Goal: Task Accomplishment & Management: Manage account settings

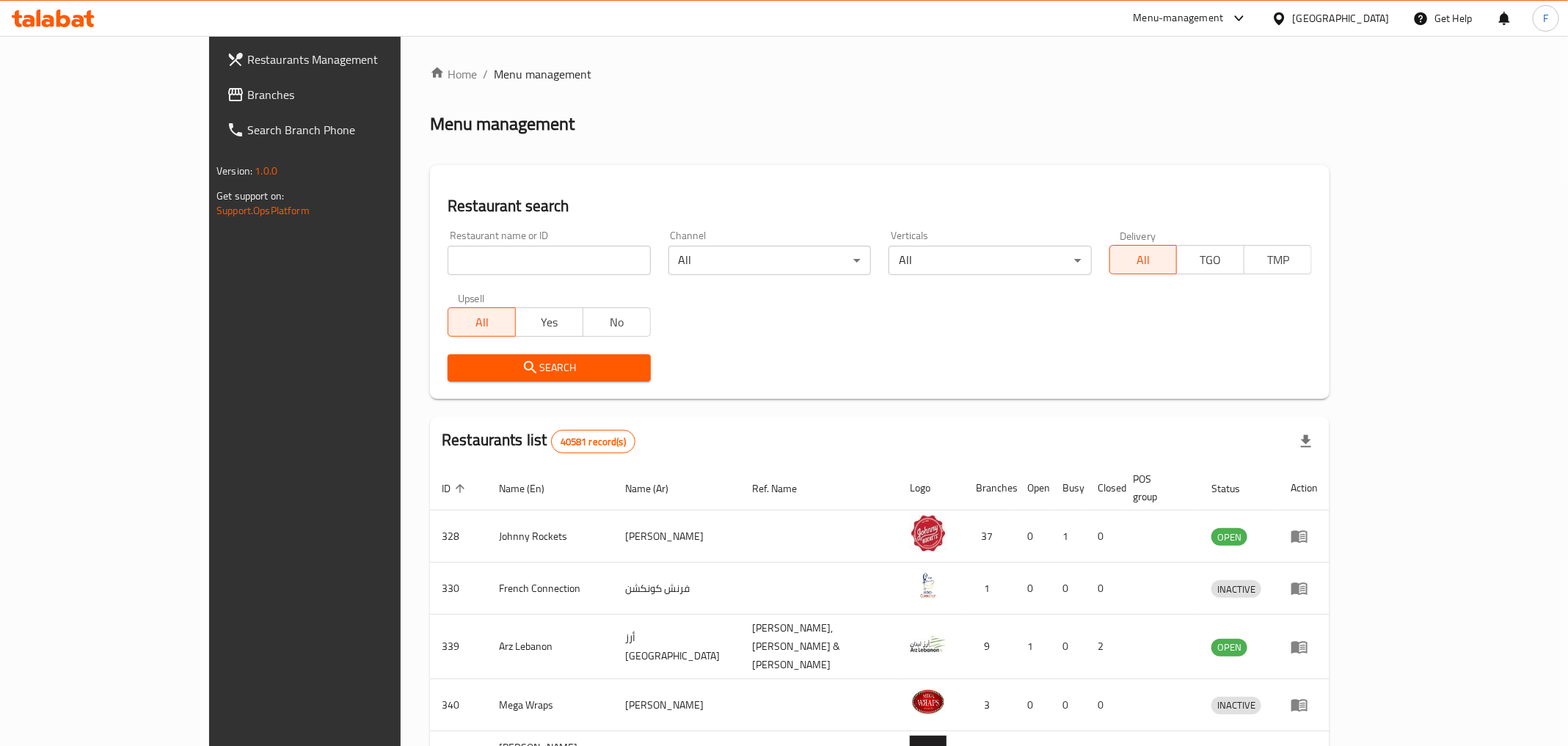
click at [448, 258] on input "search" at bounding box center [549, 259] width 202 height 29
type input "ADNOC OASIS"
click button "Search" at bounding box center [549, 367] width 202 height 27
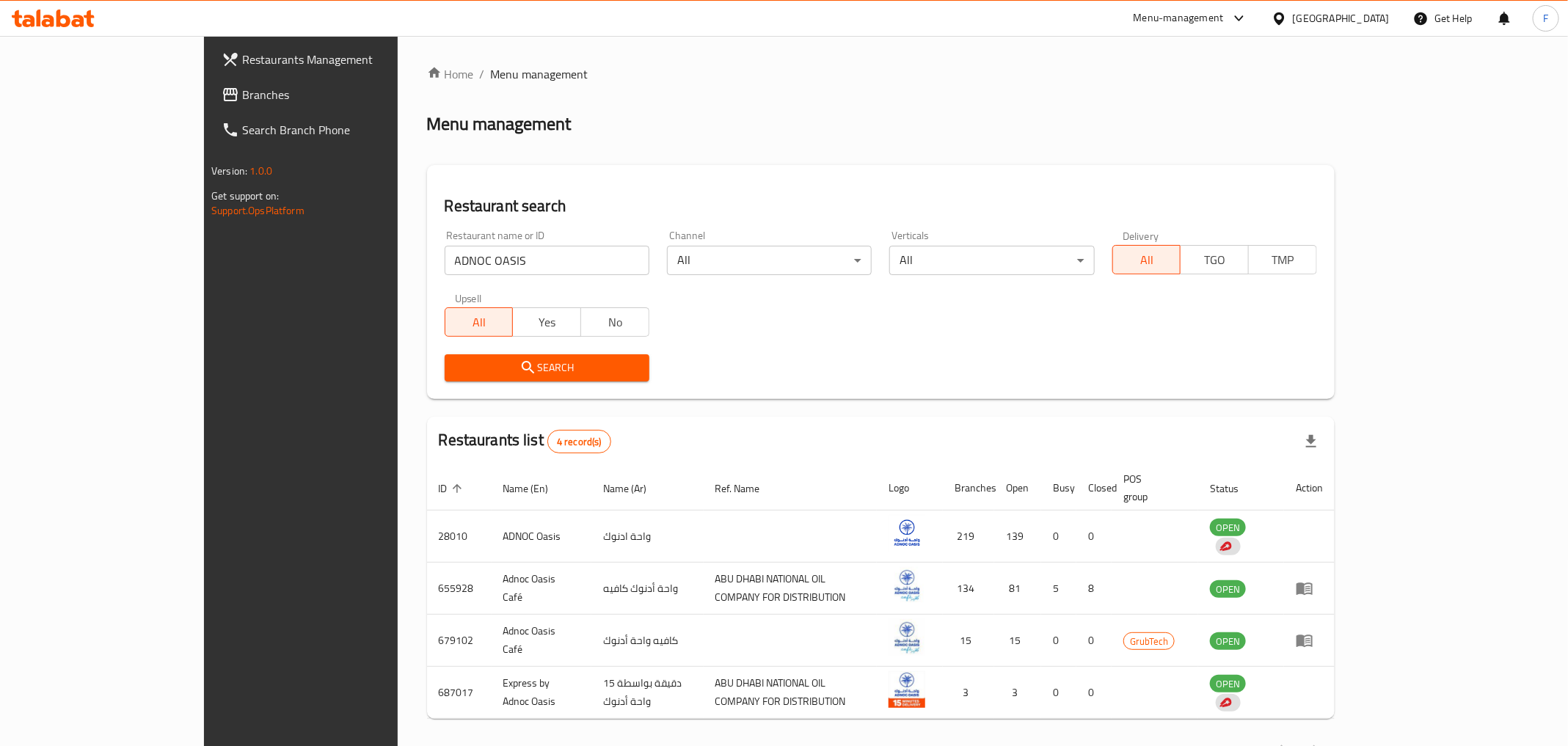
click at [742, 315] on div "Restaurant name or ID ADNOC OASIS Restaurant name or ID Channel All ​ Verticals…" at bounding box center [881, 305] width 890 height 168
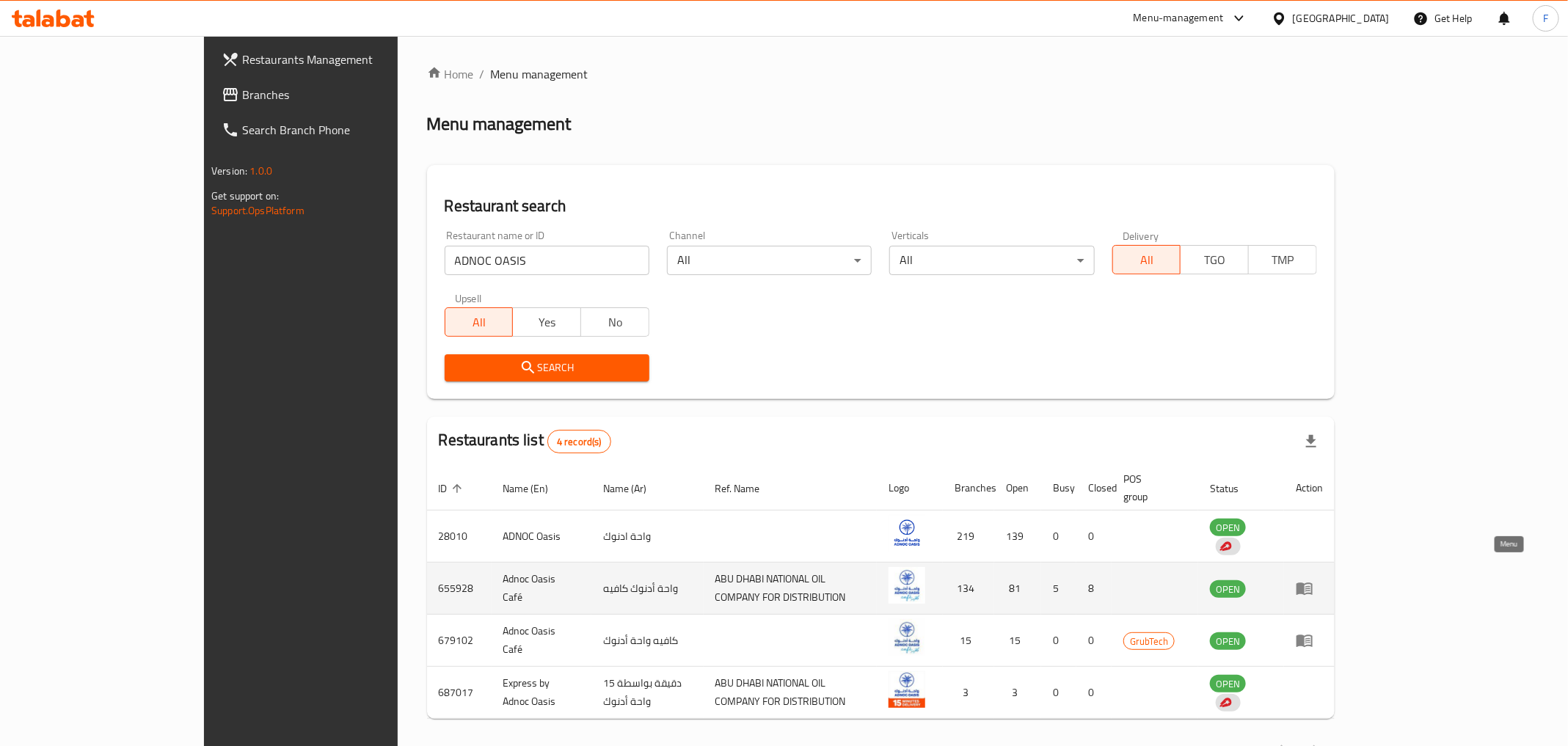
click at [1313, 583] on icon "enhanced table" at bounding box center [1303, 589] width 16 height 12
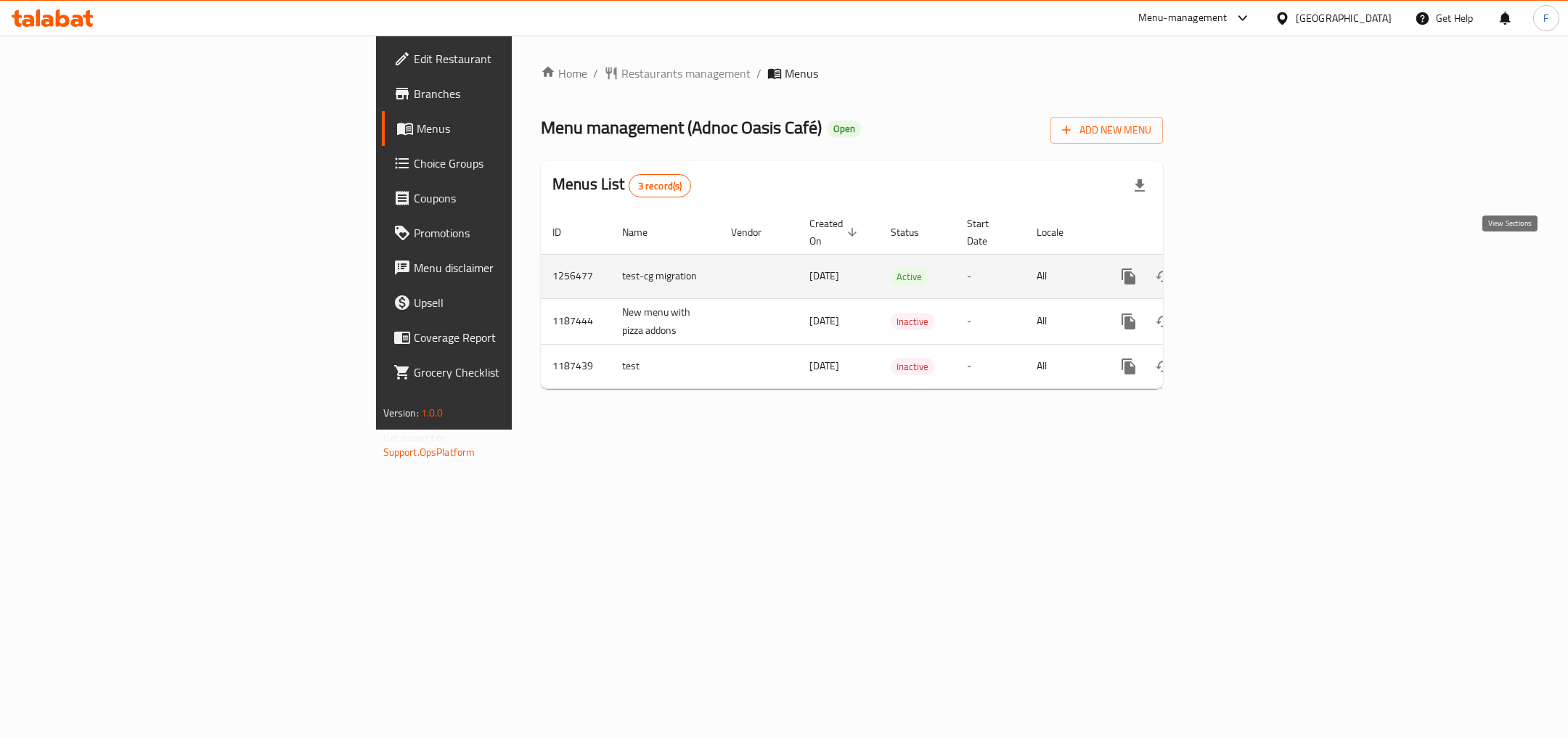
click at [1242, 267] on icon "enhanced table" at bounding box center [1233, 276] width 17 height 17
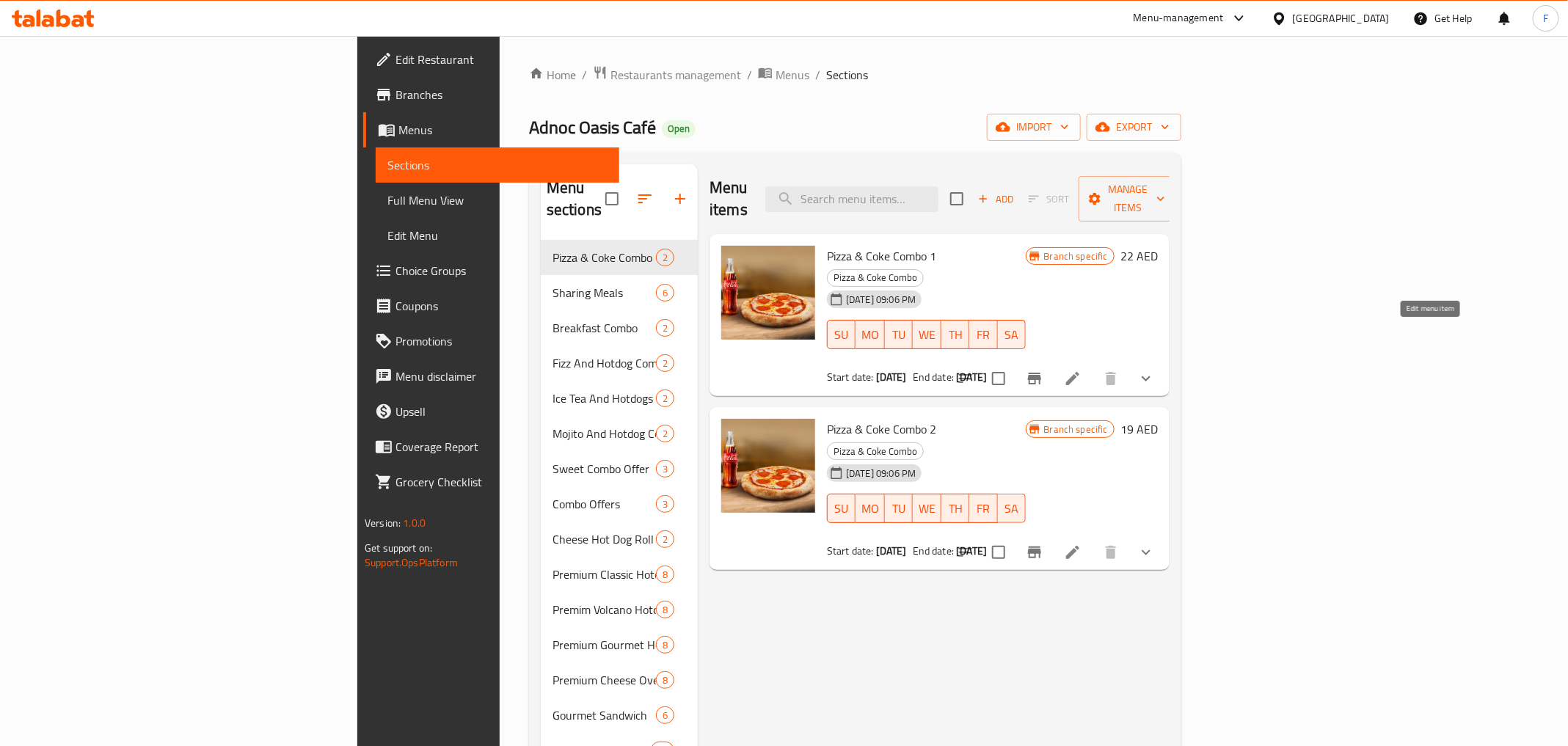
click at [1079, 372] on icon at bounding box center [1073, 379] width 13 height 13
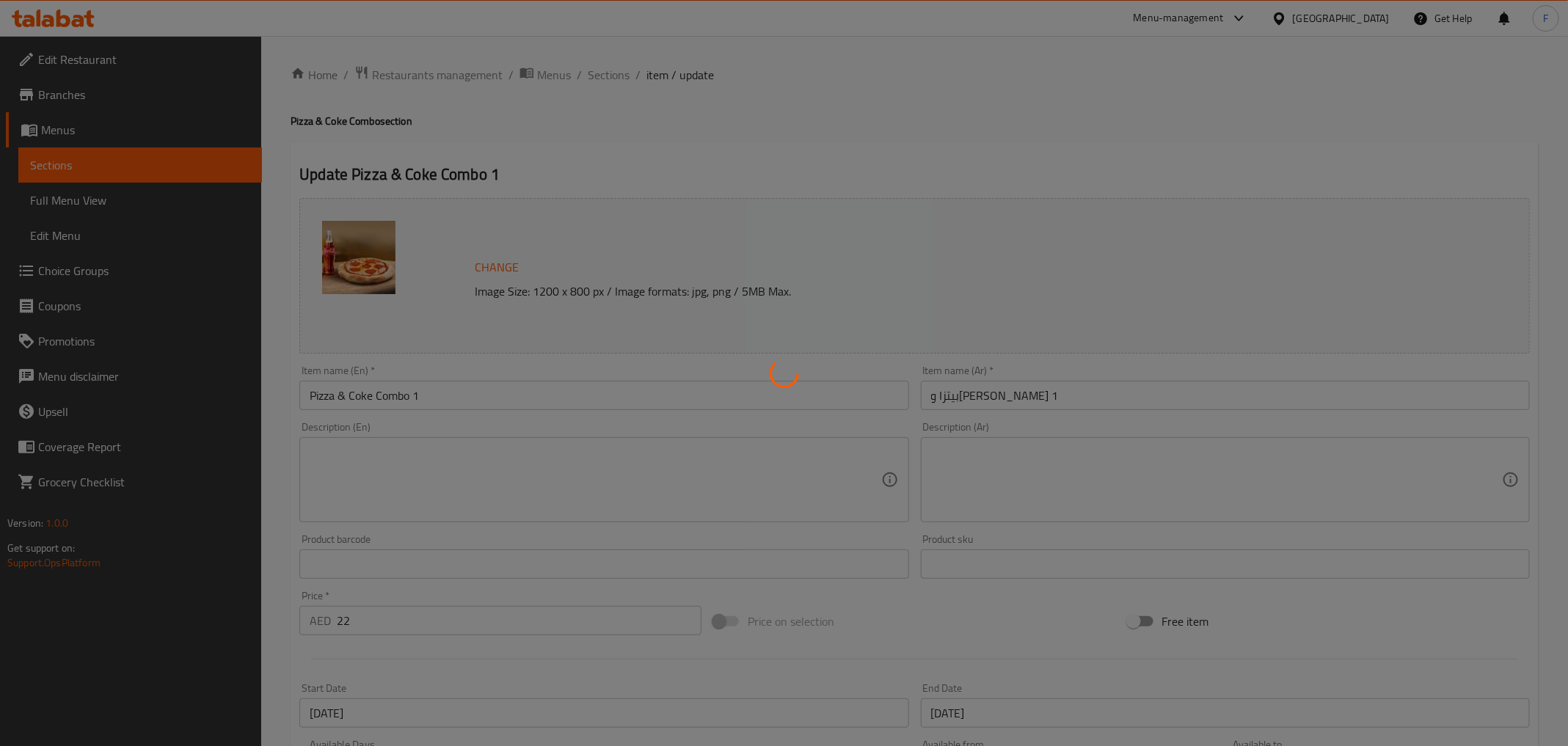
type input "إختيارك من البيتزا:"
type input "1"
type input "اختيارك من الكوكا كولا:"
type input "1"
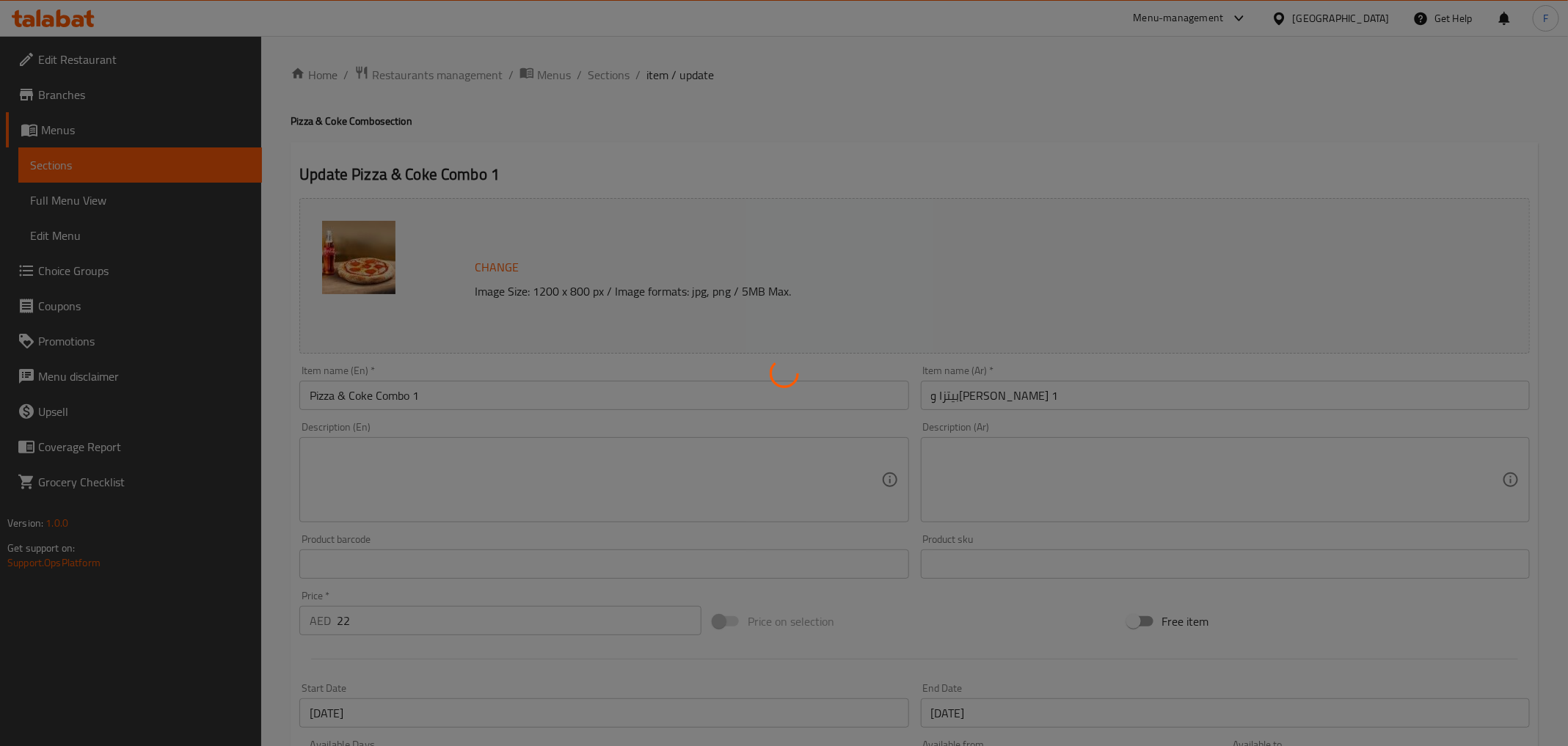
type input "1"
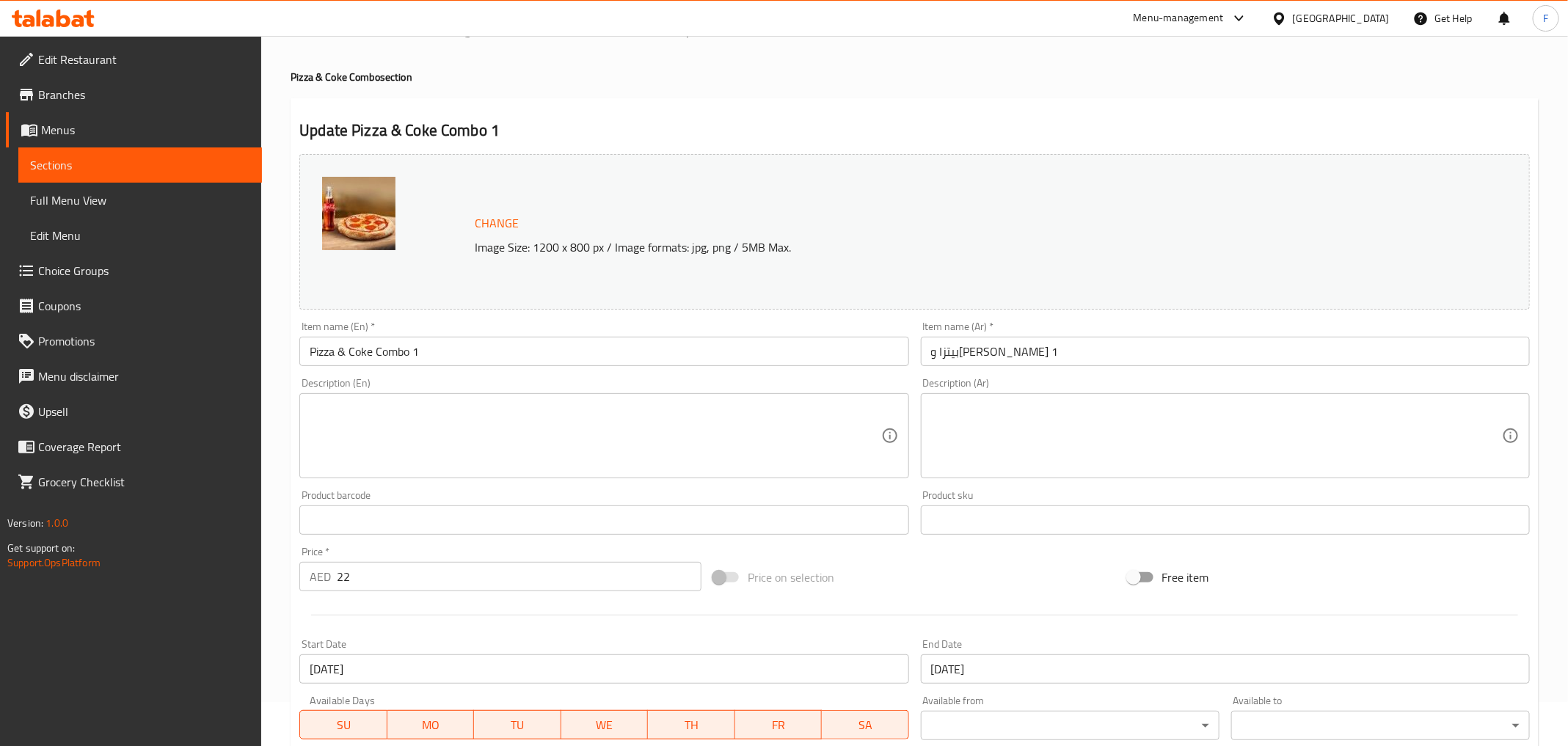
scroll to position [152, 0]
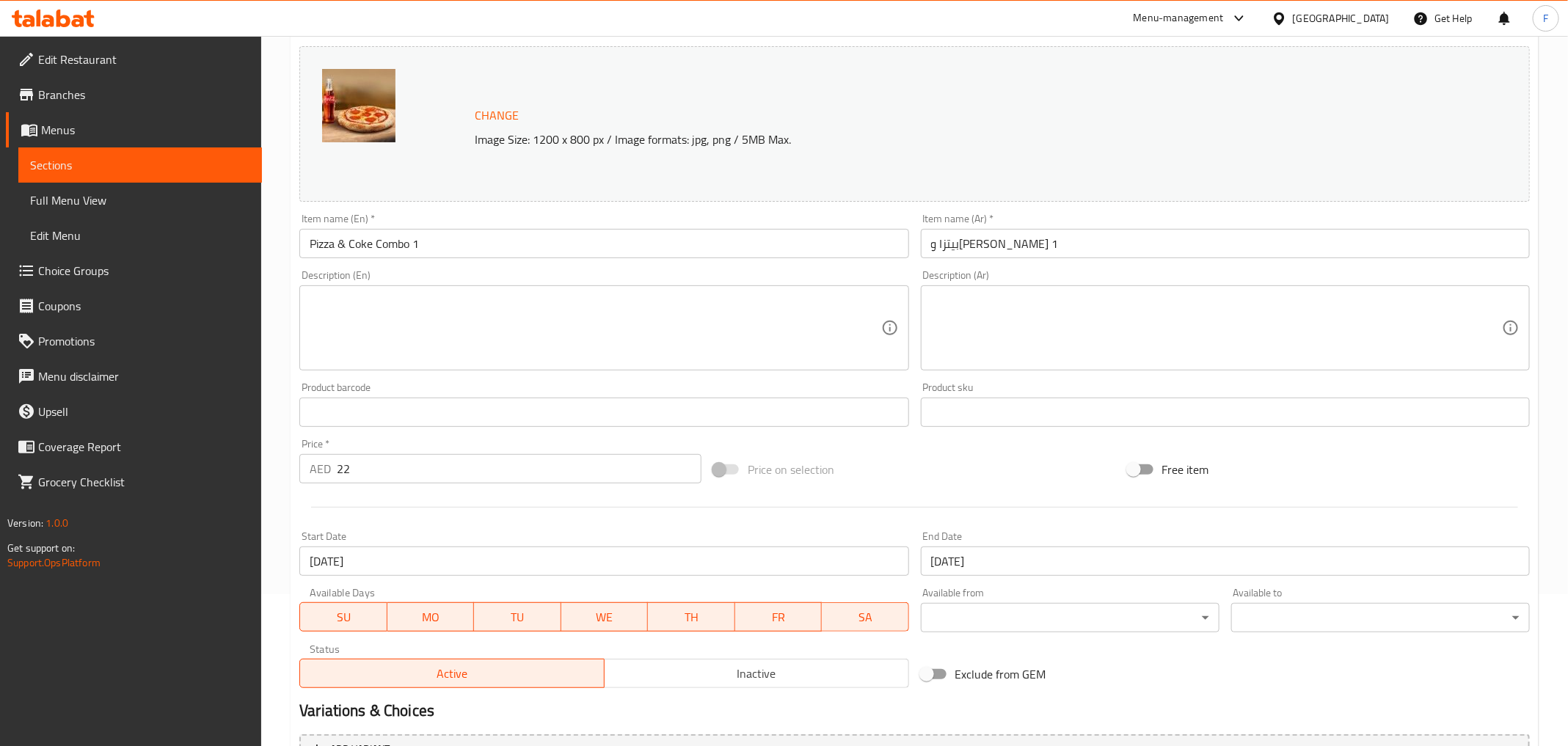
click at [380, 462] on input "22" at bounding box center [519, 468] width 365 height 29
click at [369, 444] on div "Price   * AED 22 Price *" at bounding box center [500, 461] width 402 height 45
click at [346, 430] on div "Product barcode Product barcode" at bounding box center [604, 404] width 621 height 56
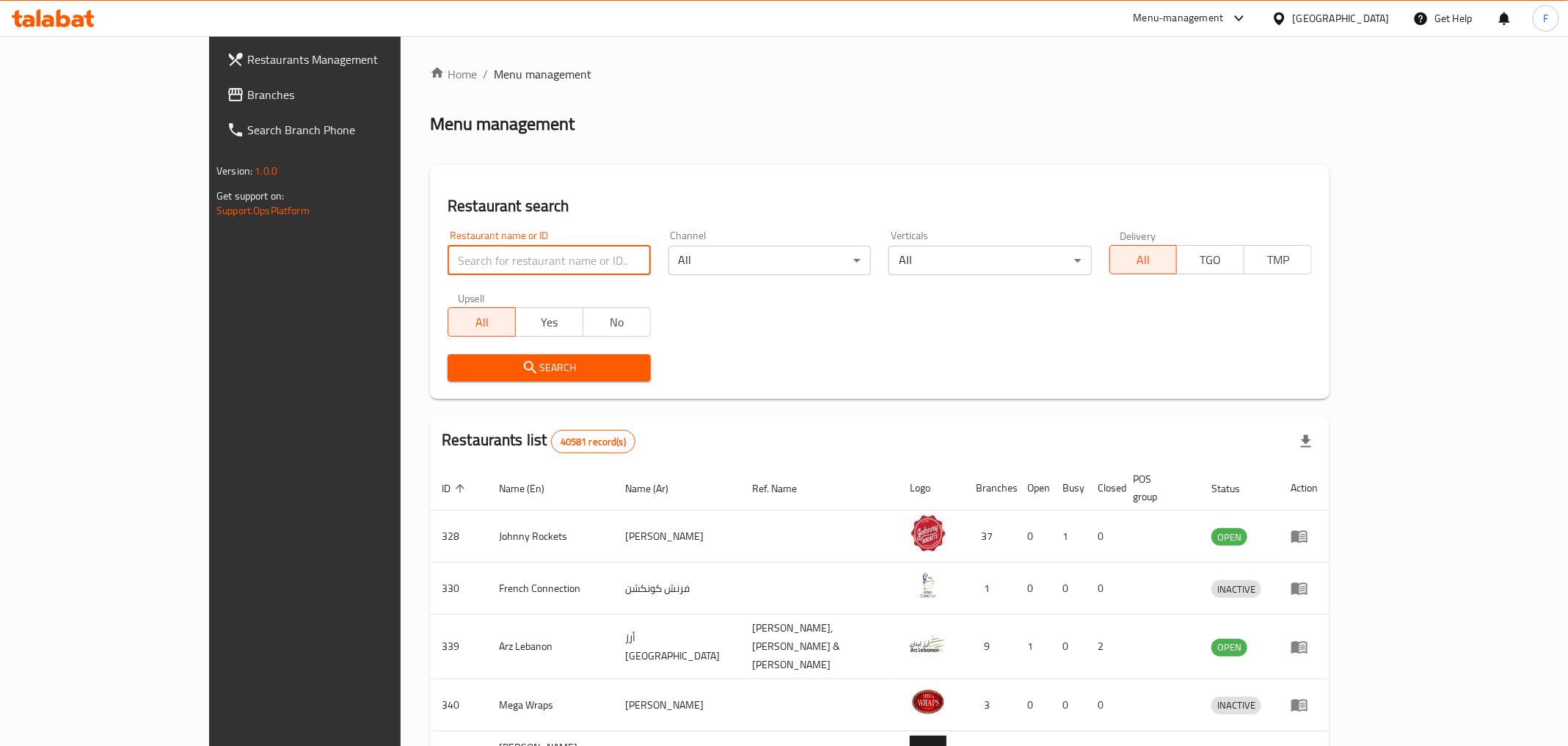
click at [448, 254] on input "search" at bounding box center [549, 259] width 202 height 29
type input "ADNOC OASIS"
click button "Search" at bounding box center [549, 367] width 202 height 27
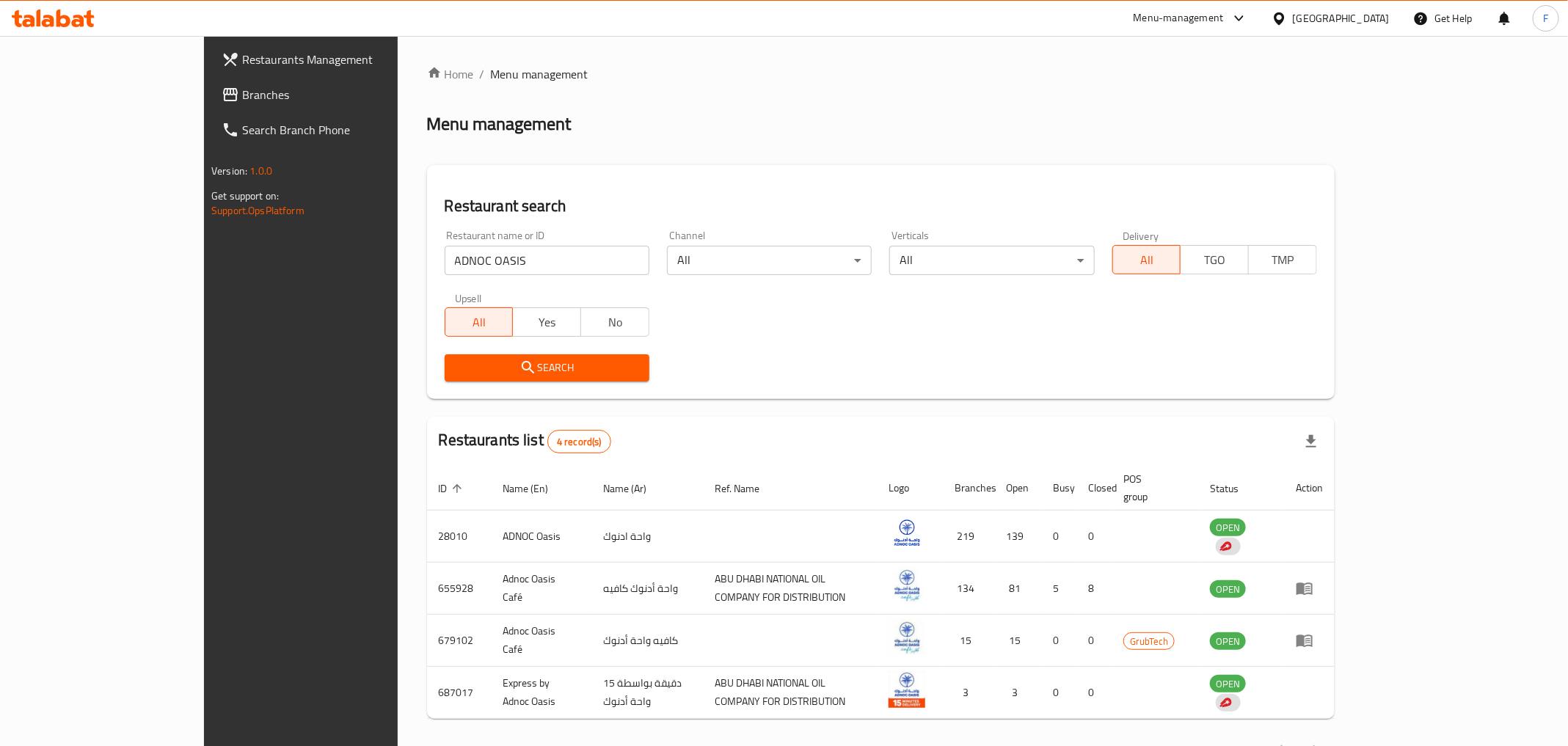
click at [888, 342] on div "Restaurant name or ID ADNOC OASIS Restaurant name or ID Channel All ​ Verticals…" at bounding box center [881, 305] width 890 height 168
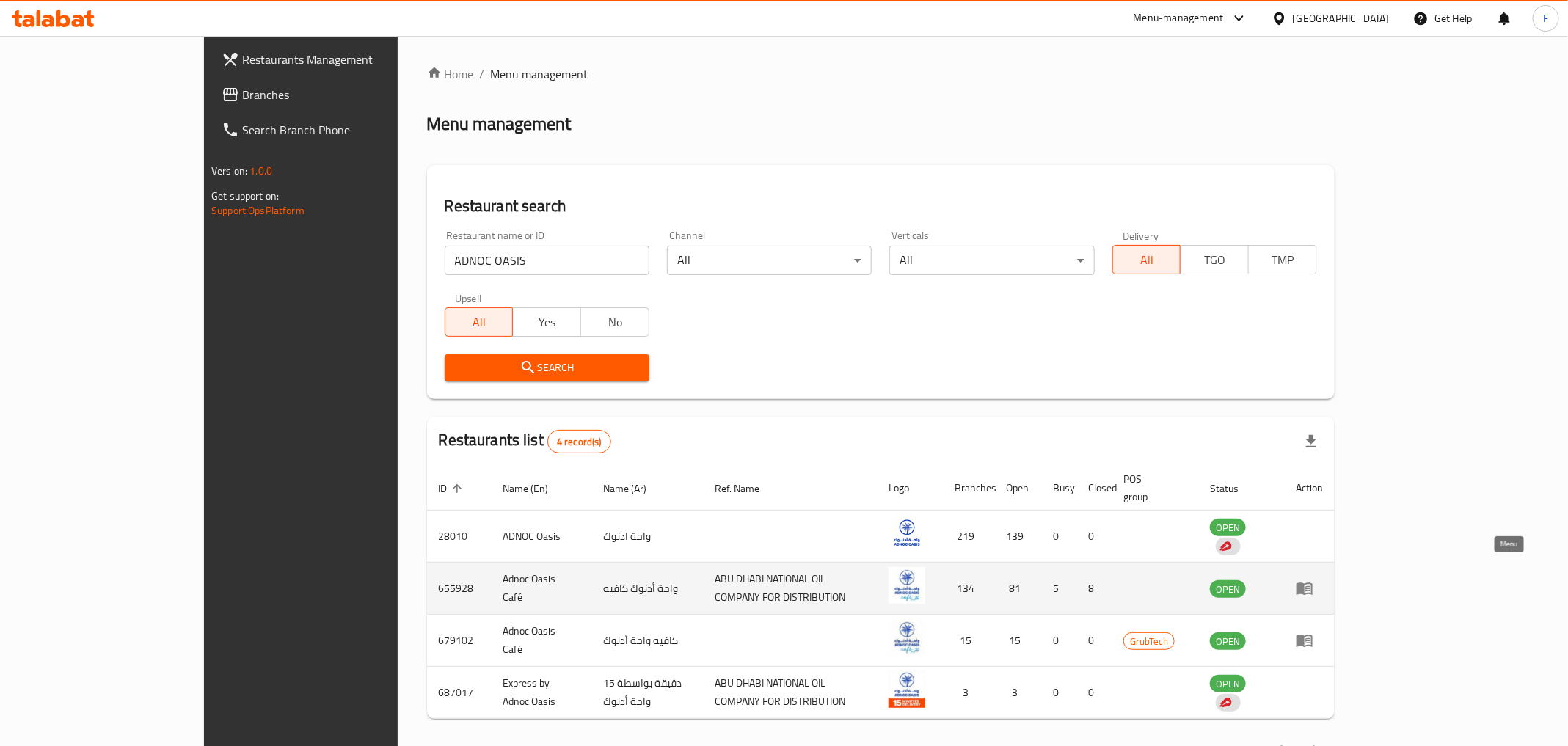
click at [1310, 586] on icon "enhanced table" at bounding box center [1308, 589] width 5 height 6
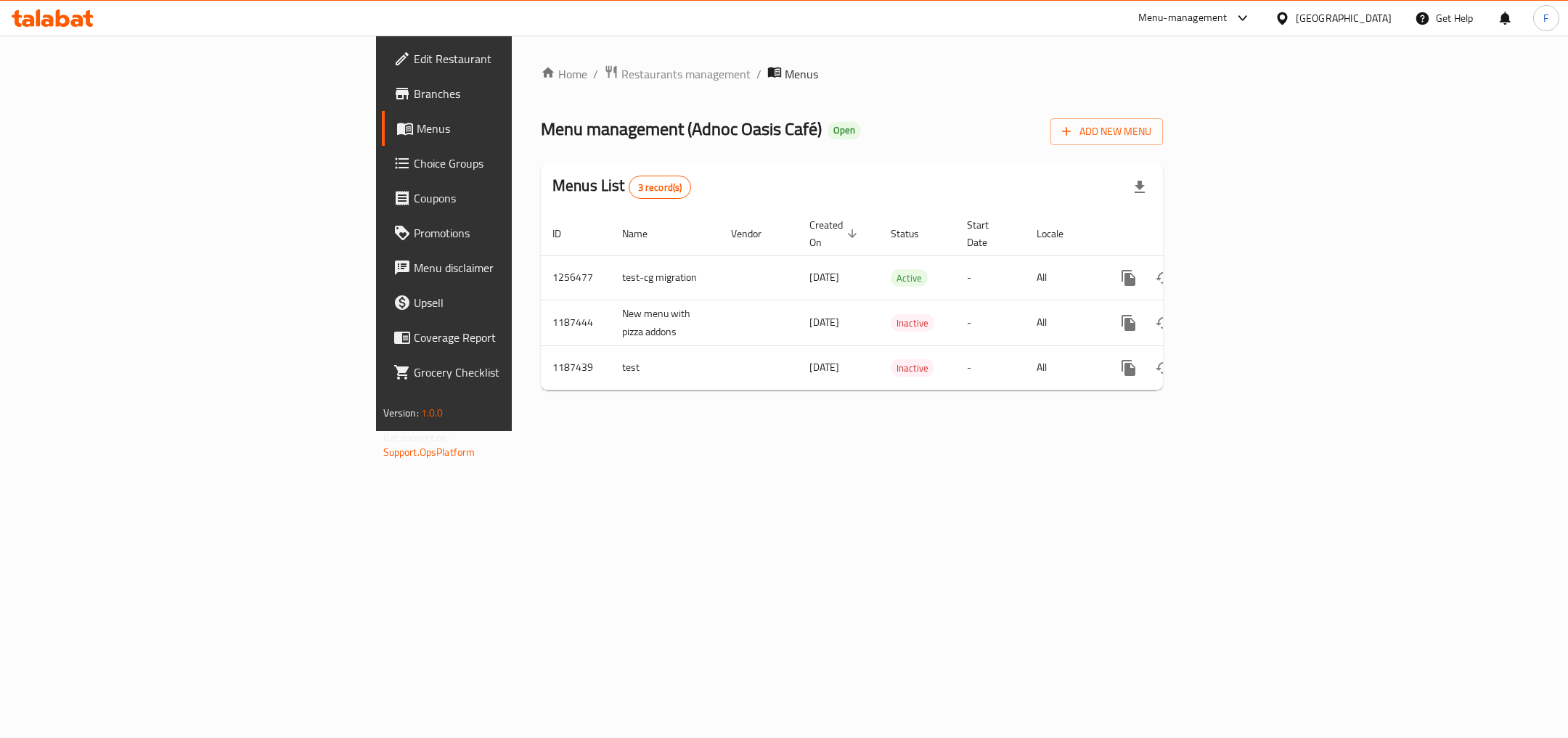
click at [414, 242] on span "Promotions" at bounding box center [519, 232] width 213 height 17
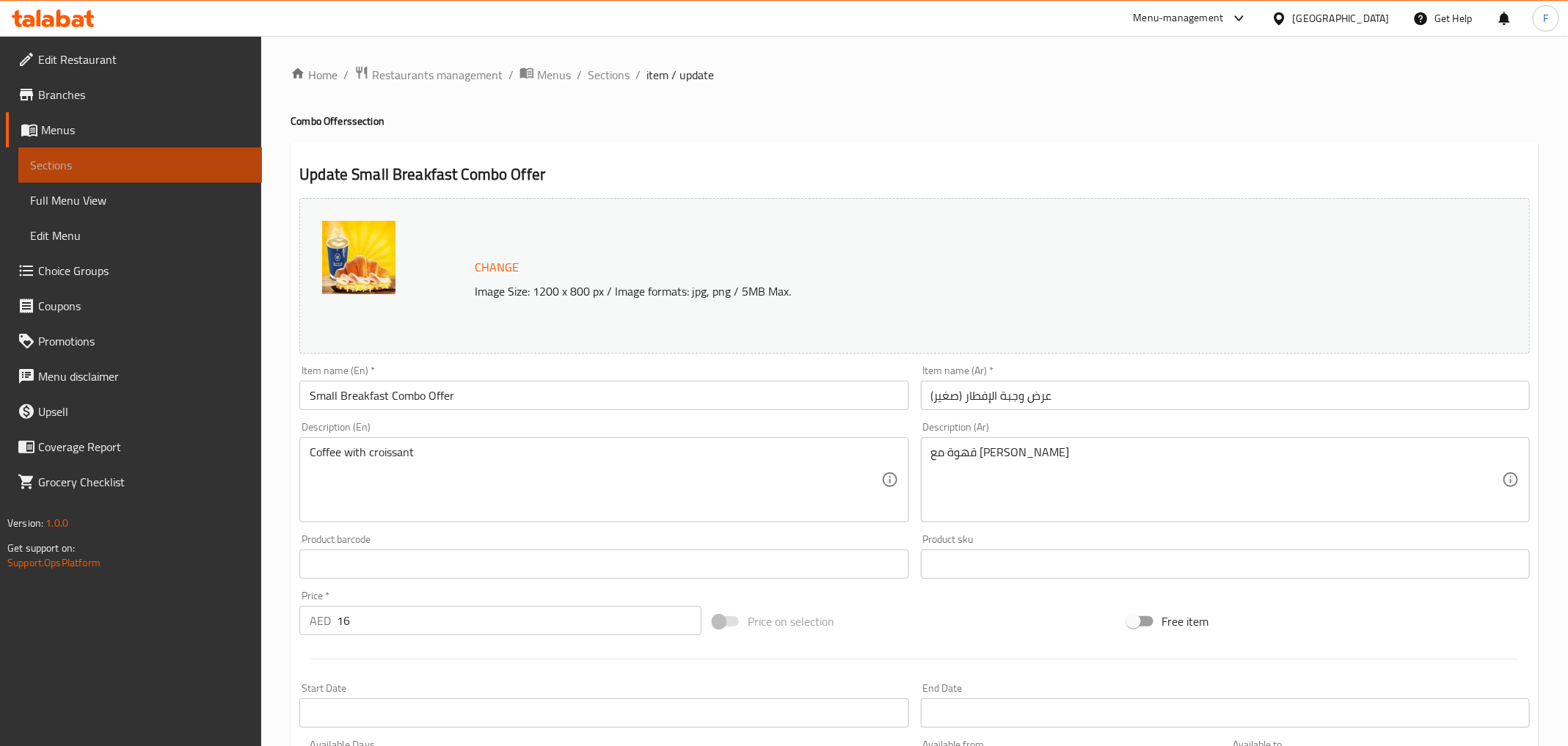
click at [101, 166] on span "Sections" at bounding box center [139, 164] width 220 height 17
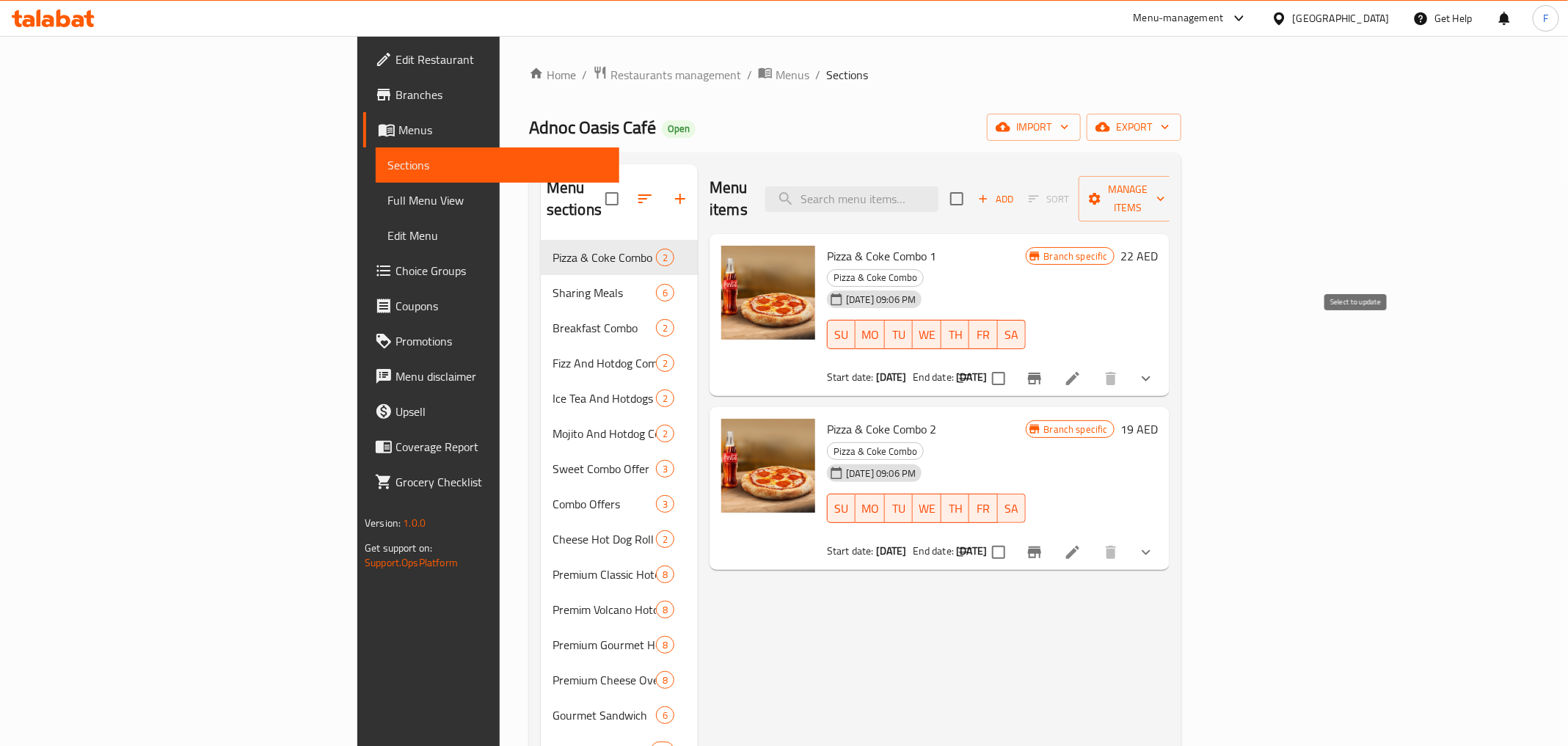
click at [1014, 363] on input "checkbox" at bounding box center [998, 378] width 31 height 31
checkbox input "true"
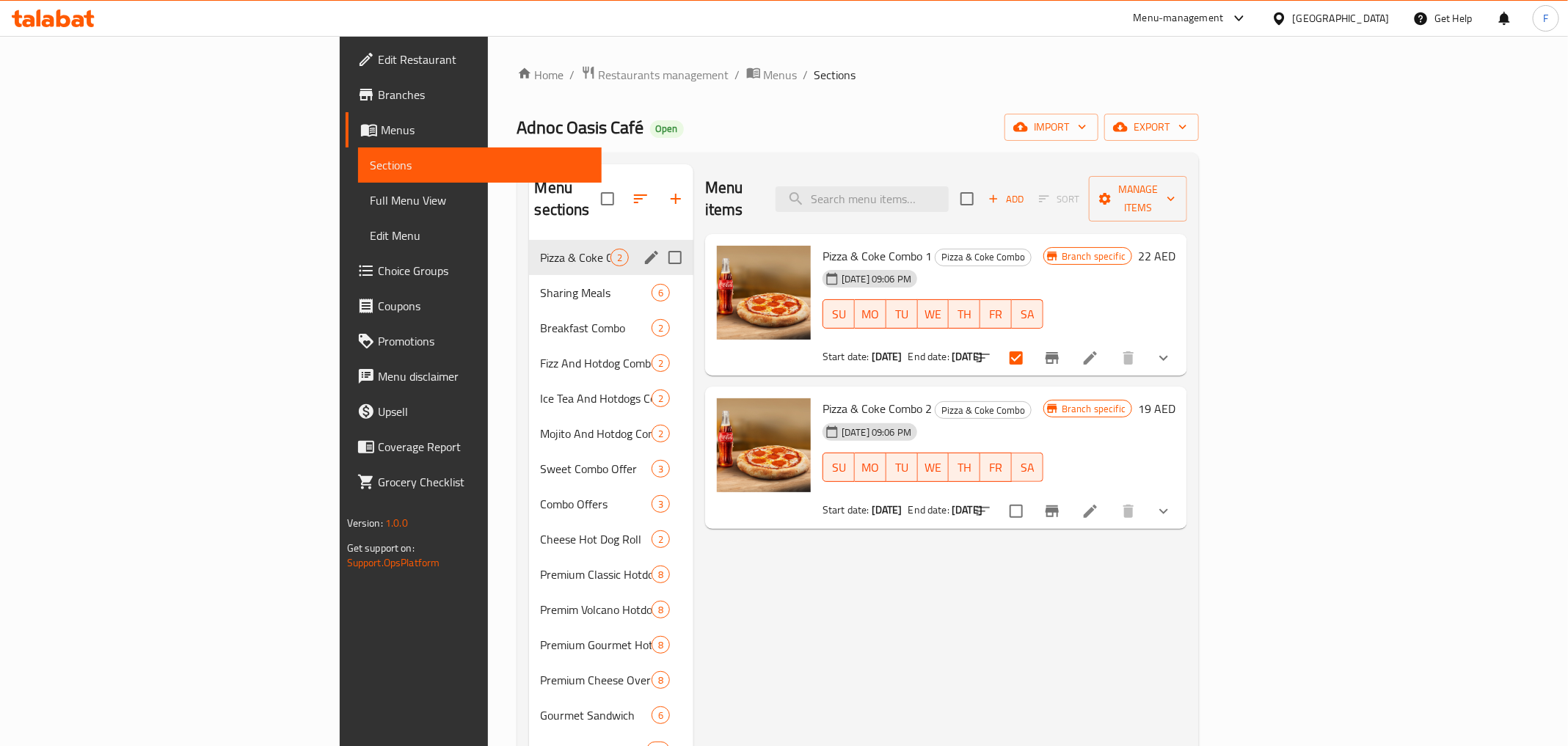
click at [659, 242] on input "Menu sections" at bounding box center [674, 257] width 31 height 31
checkbox input "true"
click at [659, 277] on input "Menu sections" at bounding box center [674, 292] width 31 height 31
checkbox input "true"
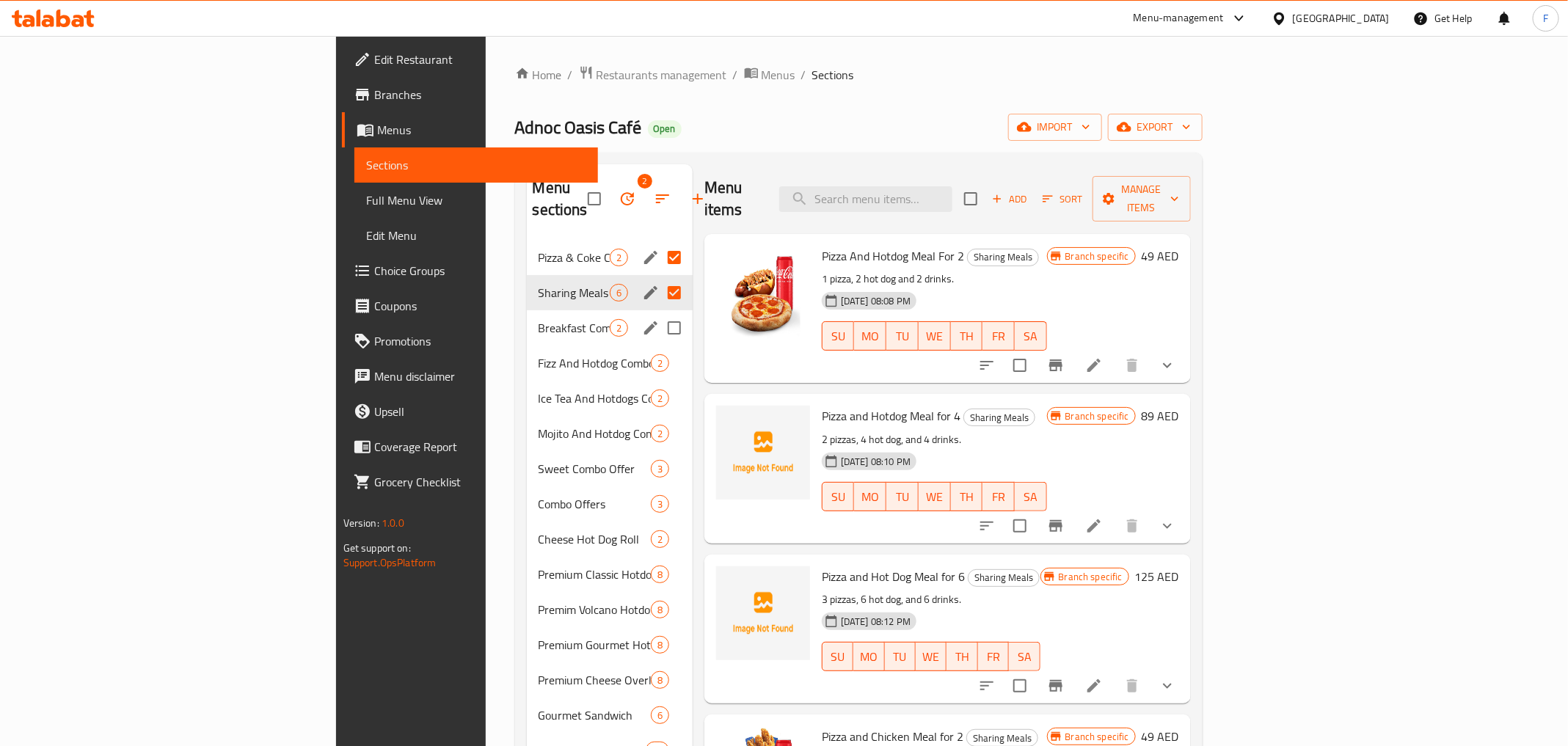
click at [659, 312] on input "Menu sections" at bounding box center [674, 327] width 31 height 31
checkbox input "true"
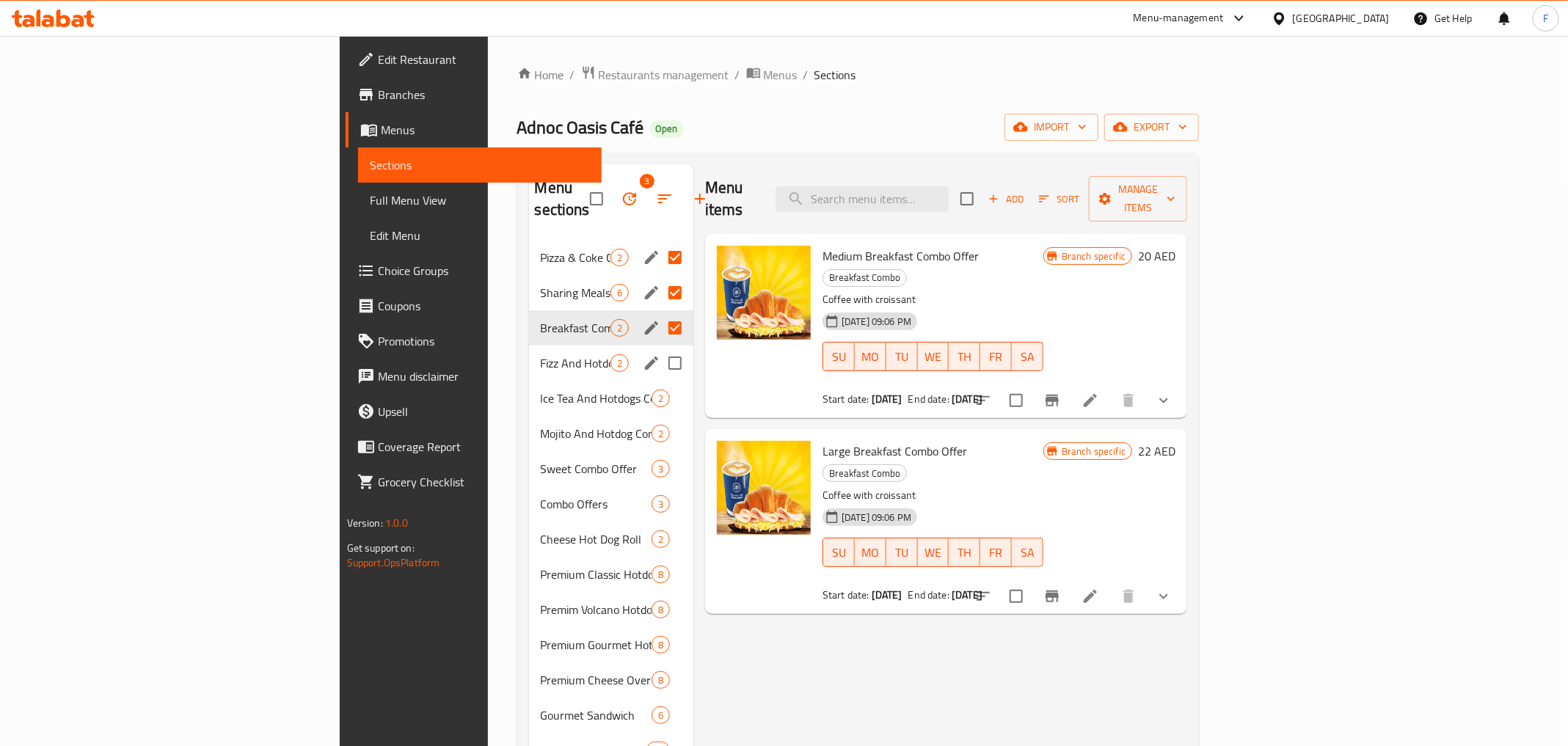
click at [659, 347] on input "Menu sections" at bounding box center [674, 362] width 31 height 31
checkbox input "true"
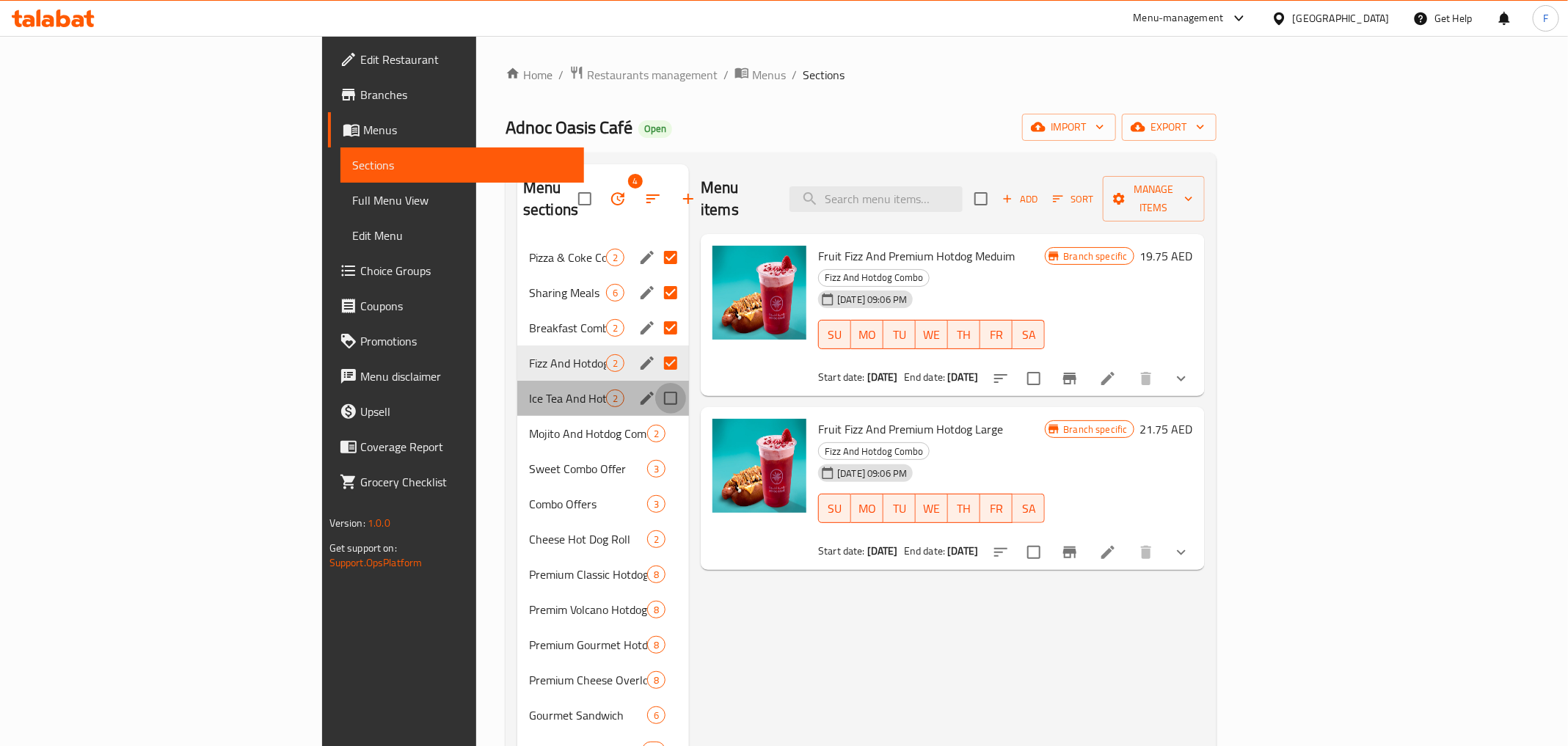
click at [655, 383] on input "Menu sections" at bounding box center [670, 398] width 31 height 31
checkbox input "true"
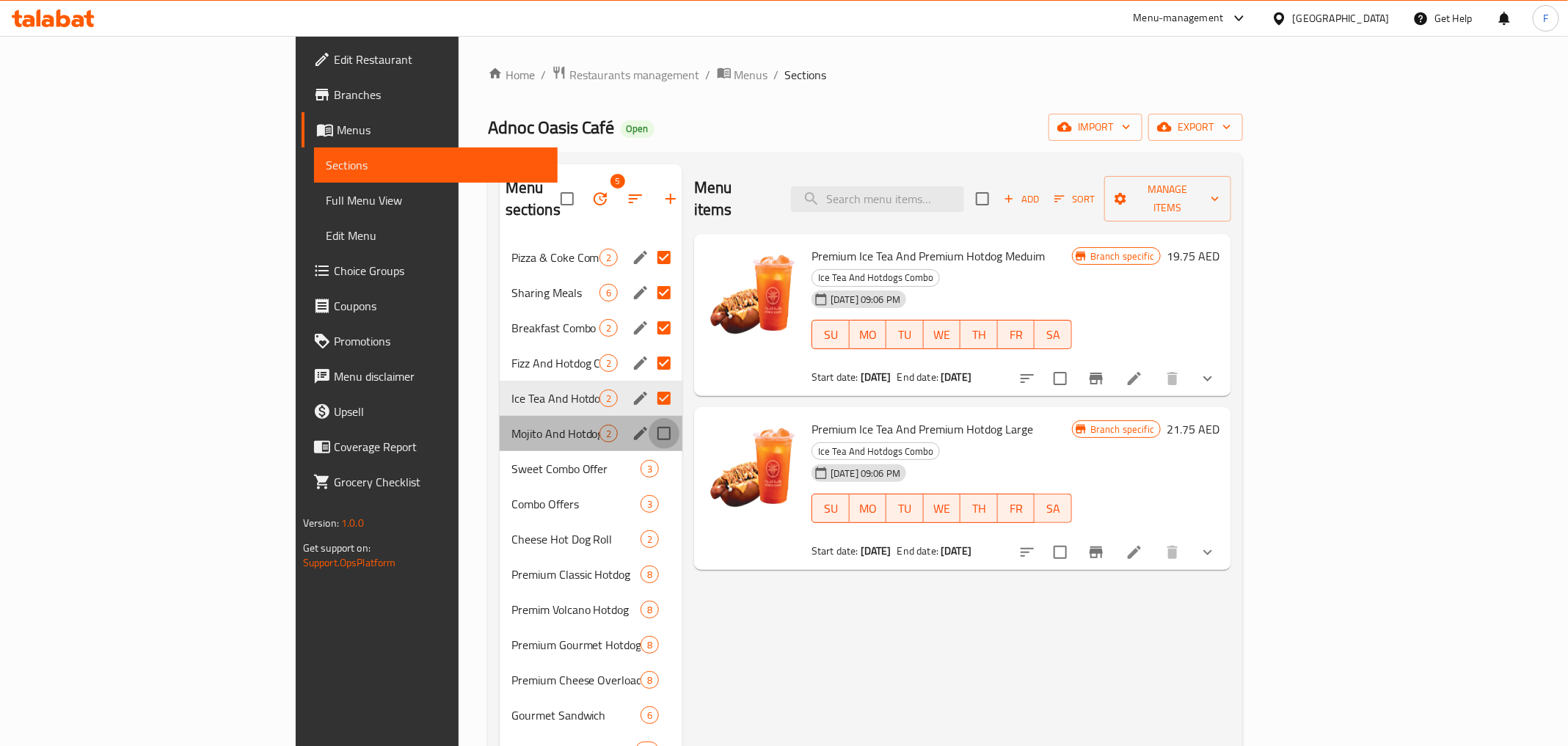
click at [648, 418] on input "Menu sections" at bounding box center [663, 433] width 31 height 31
checkbox input "true"
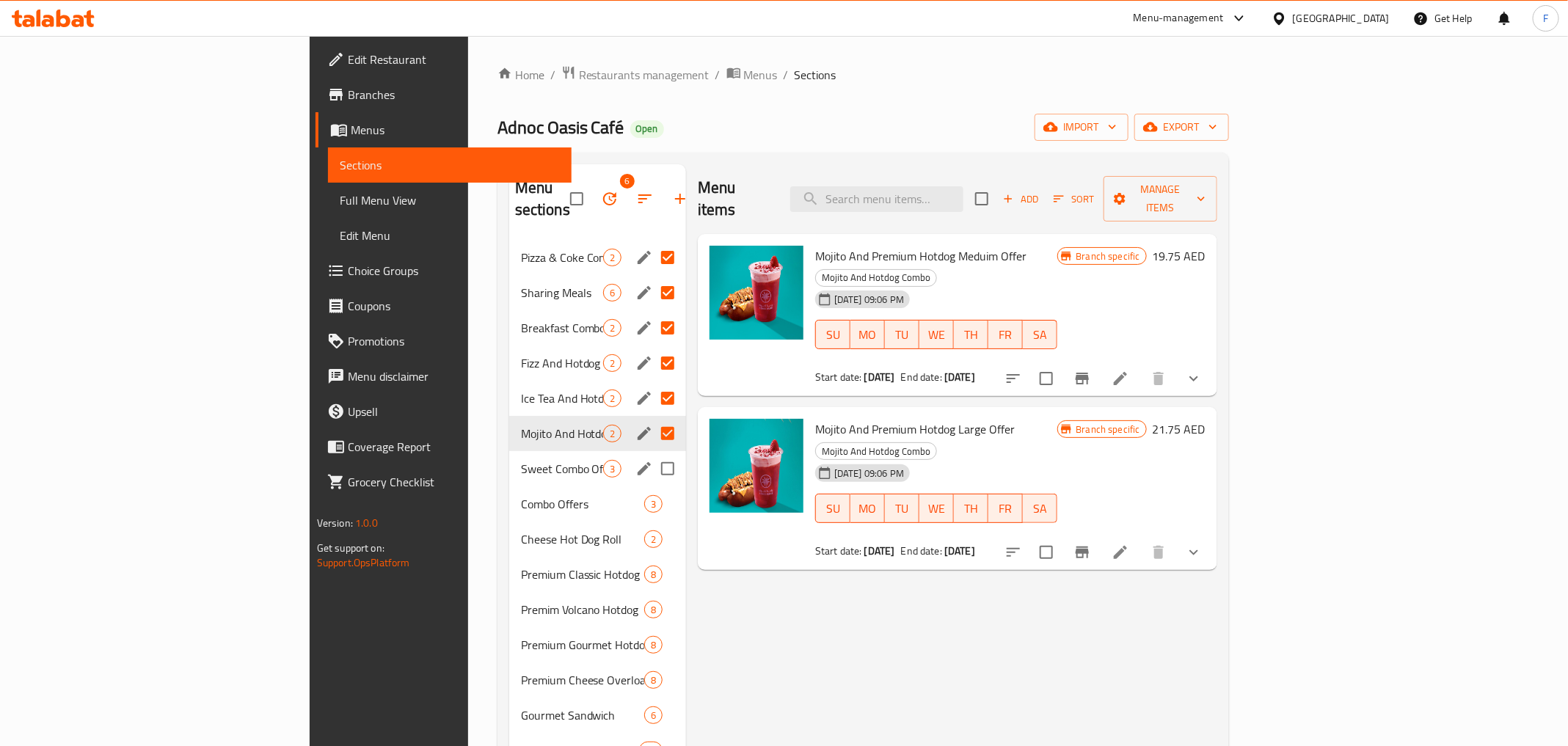
click at [653, 453] on input "Menu sections" at bounding box center [667, 468] width 31 height 31
checkbox input "true"
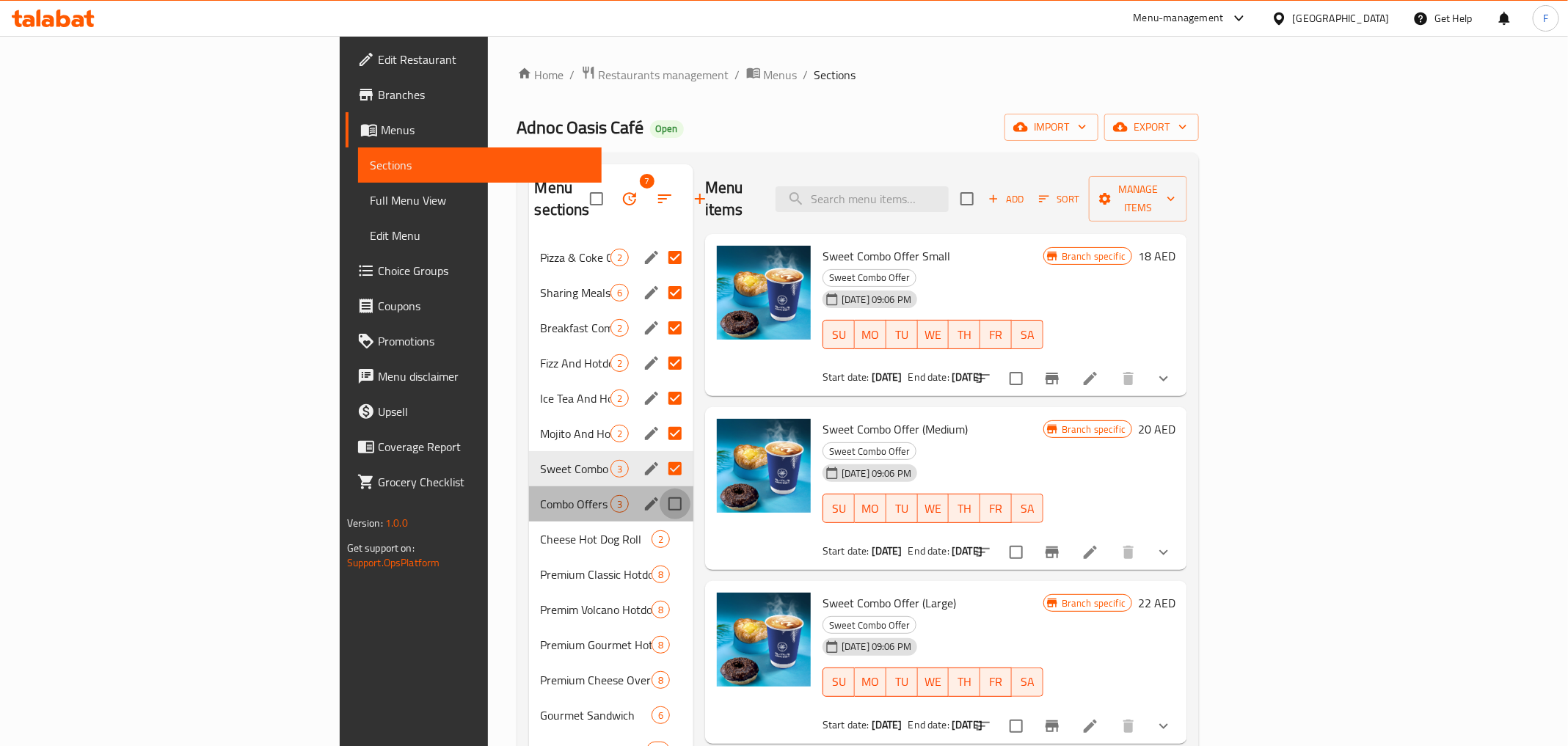
click at [659, 488] on input "Menu sections" at bounding box center [674, 503] width 31 height 31
checkbox input "true"
